Goal: Navigation & Orientation: Find specific page/section

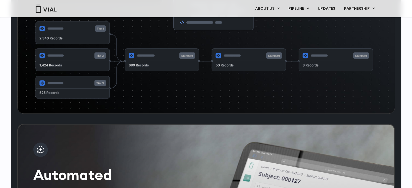
scroll to position [947, 0]
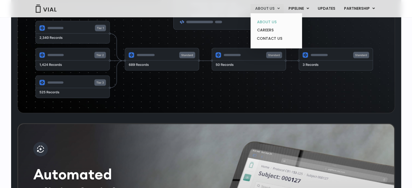
click at [268, 21] on link "ABOUT US" at bounding box center [275, 22] width 47 height 8
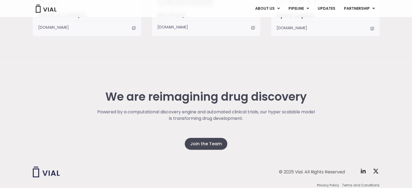
scroll to position [1398, 0]
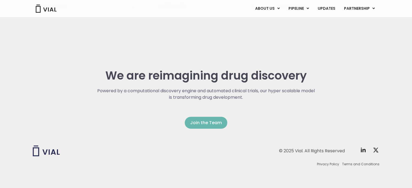
click at [213, 121] on span "Join the Team" at bounding box center [206, 123] width 32 height 6
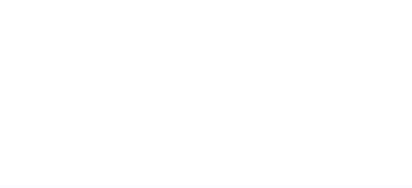
scroll to position [834, 0]
